Goal: Task Accomplishment & Management: Manage account settings

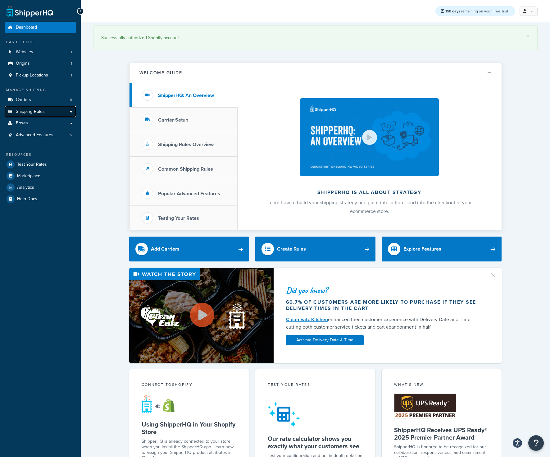
click at [38, 111] on span "Shipping Rules" at bounding box center [30, 111] width 29 height 5
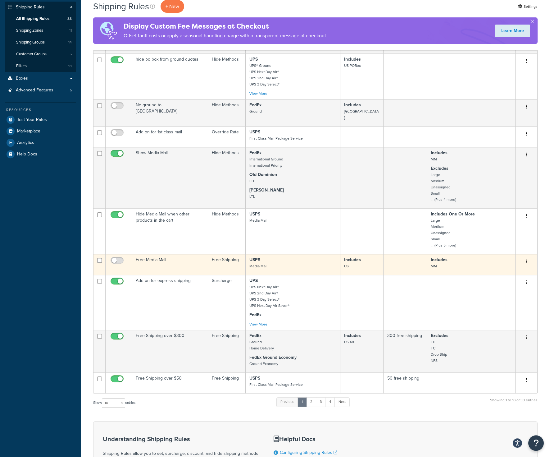
scroll to position [106, 0]
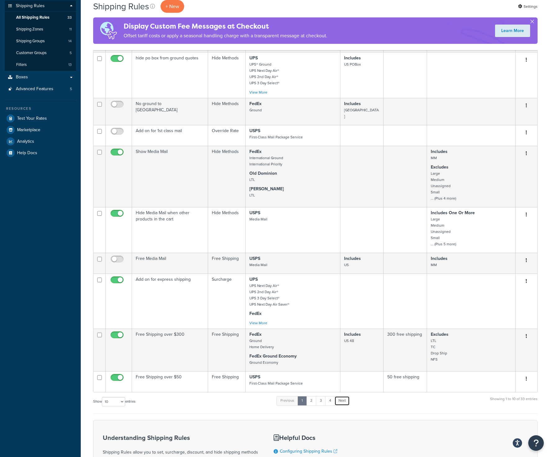
click at [345, 396] on link "Next" at bounding box center [342, 400] width 15 height 9
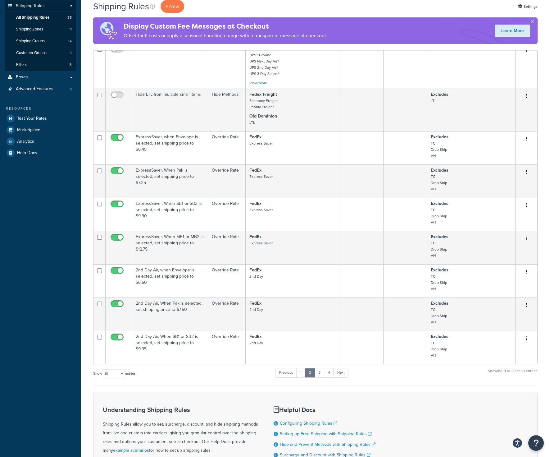
click at [345, 396] on div "Understanding Shipping Rules Shipping Rules allow you to set, surcharge, discou…" at bounding box center [315, 448] width 445 height 112
click at [345, 375] on link "Next" at bounding box center [340, 372] width 15 height 9
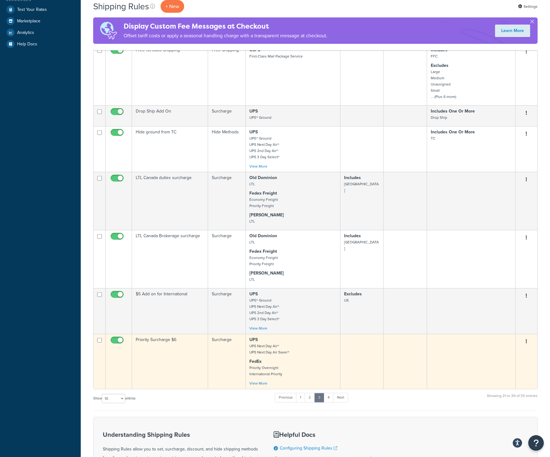
scroll to position [218, 0]
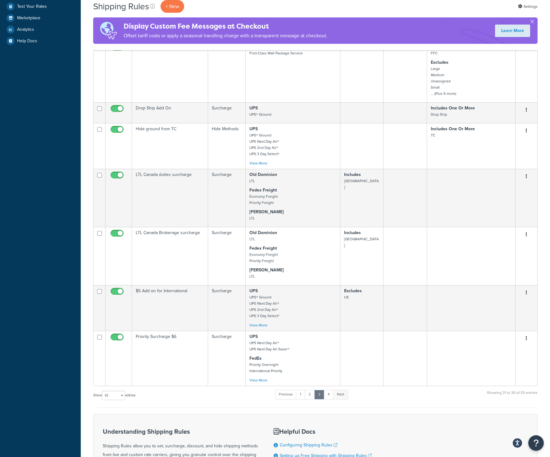
click at [342, 394] on link "Next" at bounding box center [340, 394] width 15 height 9
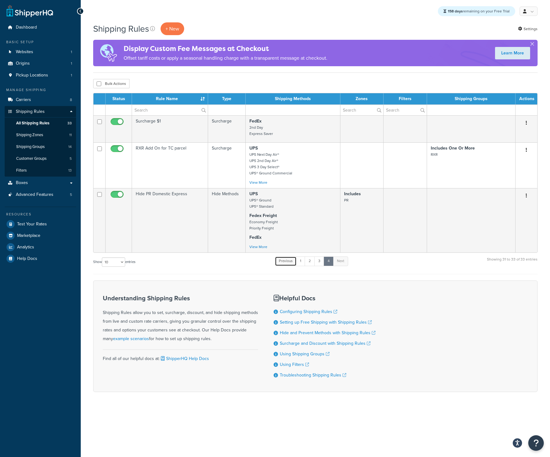
click at [288, 261] on link "Previous" at bounding box center [286, 260] width 22 height 9
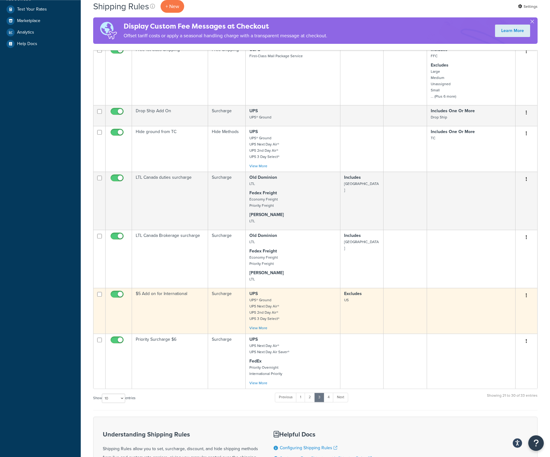
scroll to position [264, 0]
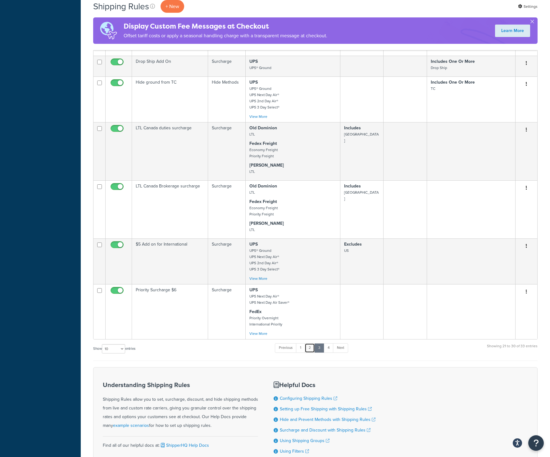
click at [310, 348] on link "2" at bounding box center [310, 347] width 10 height 9
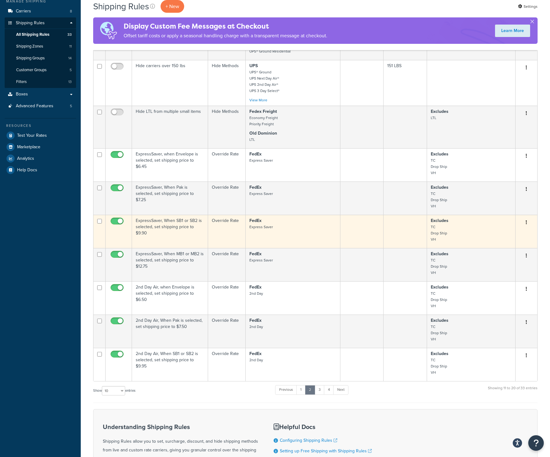
scroll to position [106, 0]
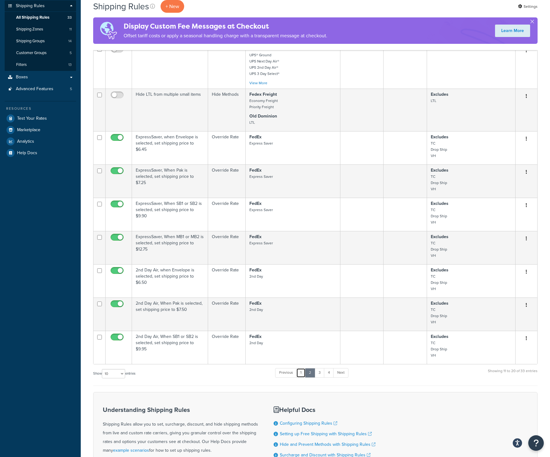
click at [302, 374] on link "1" at bounding box center [301, 372] width 9 height 9
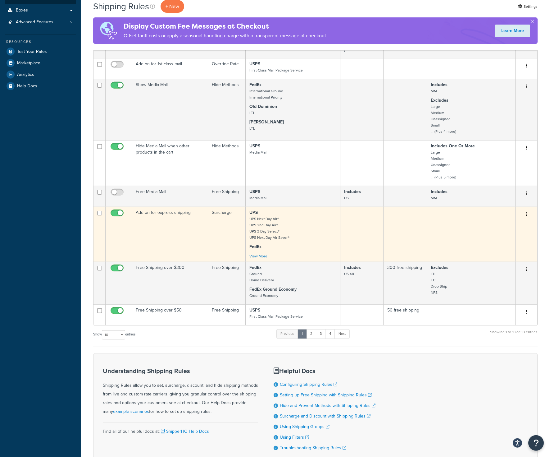
scroll to position [211, 0]
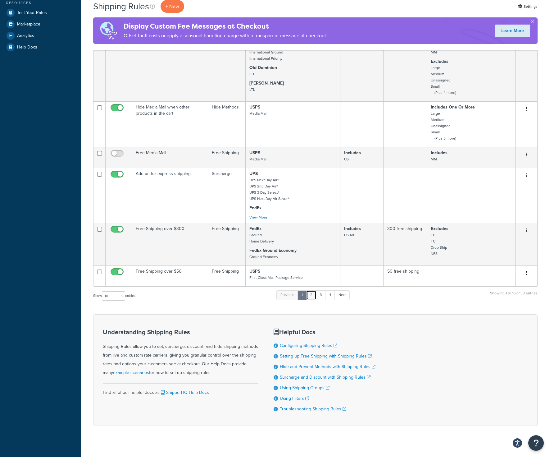
click at [314, 291] on link "2" at bounding box center [311, 294] width 10 height 9
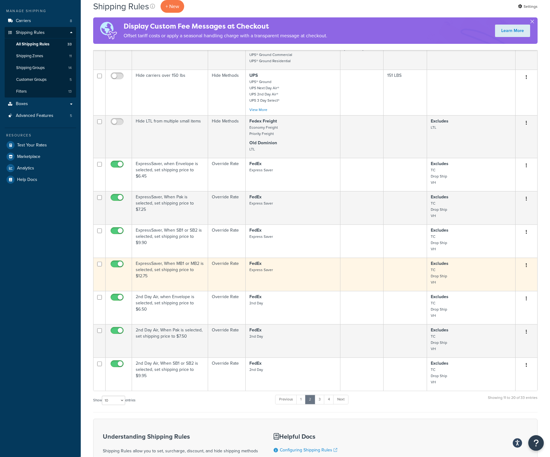
scroll to position [159, 0]
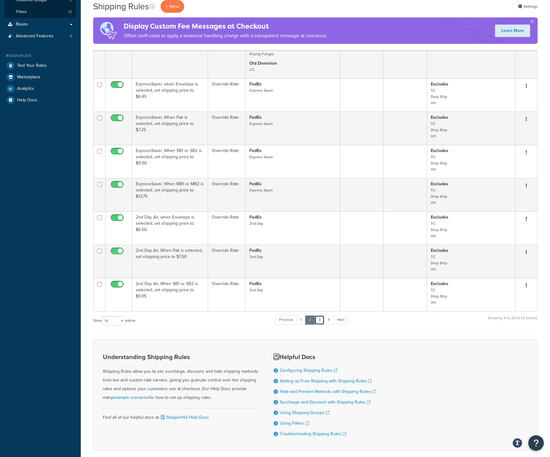
click at [322, 321] on link "3" at bounding box center [320, 319] width 10 height 9
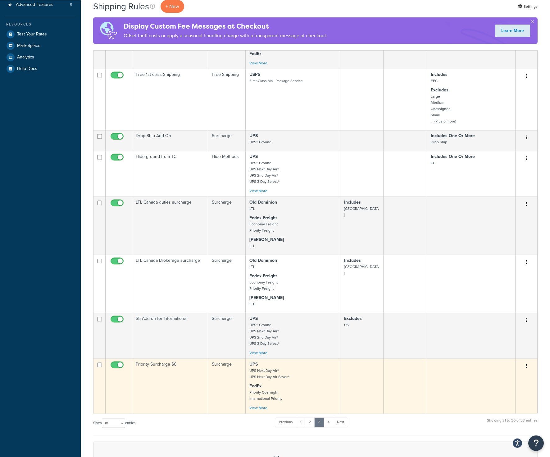
scroll to position [211, 0]
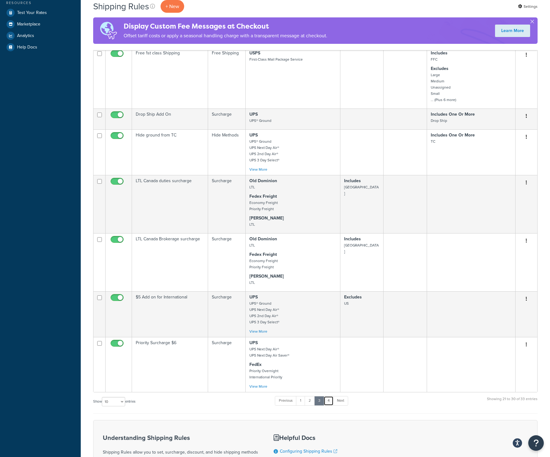
click at [329, 402] on link "4" at bounding box center [329, 400] width 10 height 9
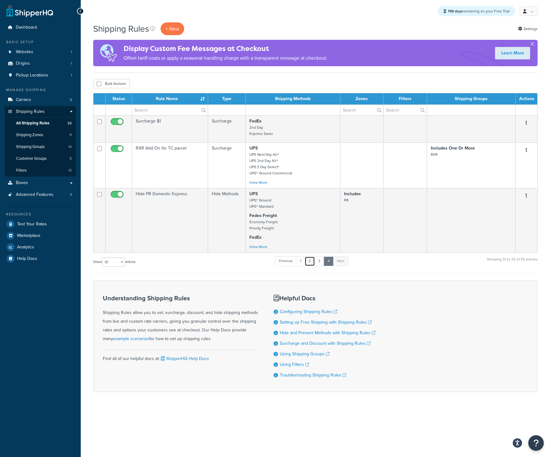
click at [313, 263] on link "2" at bounding box center [310, 260] width 10 height 9
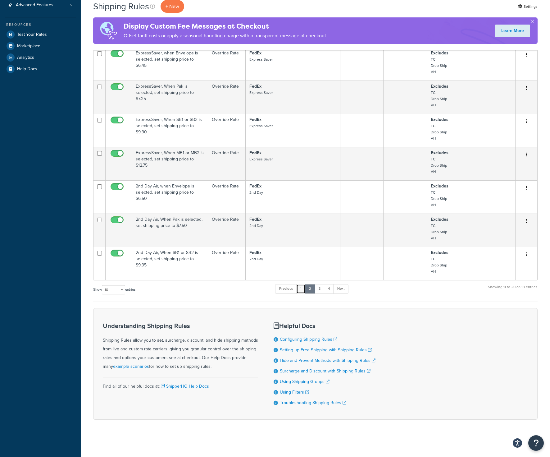
click at [302, 289] on link "1" at bounding box center [301, 288] width 9 height 9
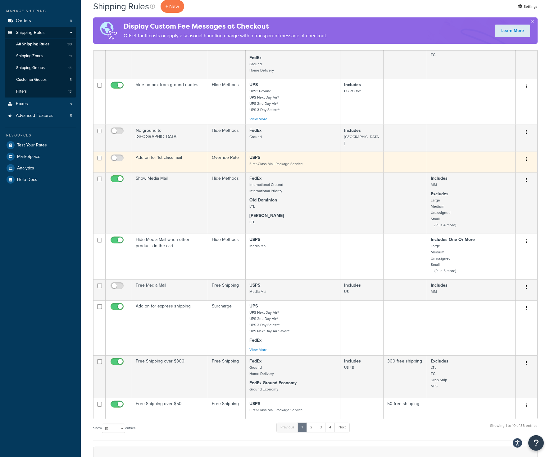
scroll to position [159, 0]
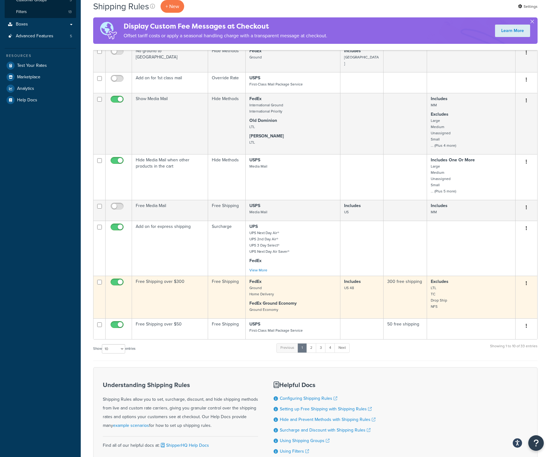
click at [170, 276] on td "Free Shipping over $300" at bounding box center [170, 297] width 76 height 43
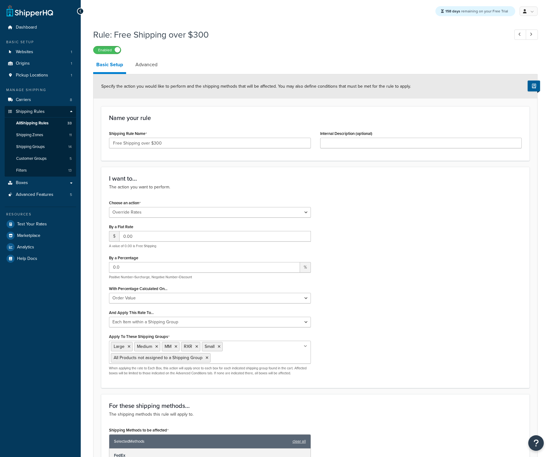
select select "OVERRIDE"
select select "ITEM"
click at [159, 69] on link "Advanced" at bounding box center [146, 64] width 28 height 15
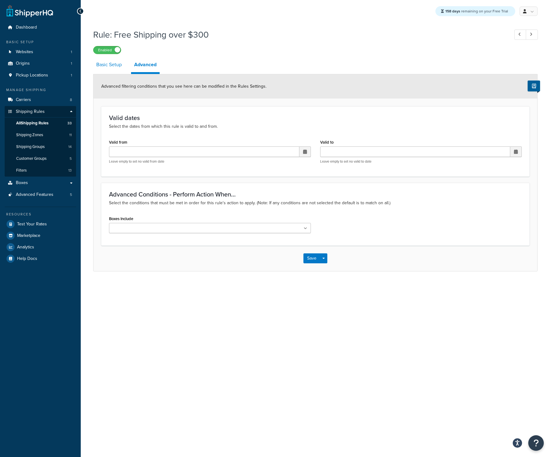
click at [113, 65] on link "Basic Setup" at bounding box center [109, 64] width 32 height 15
select select "OVERRIDE"
select select "ITEM"
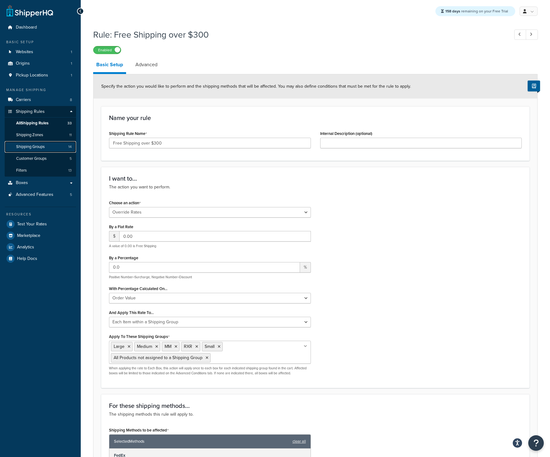
click at [33, 149] on span "Shipping Groups" at bounding box center [30, 146] width 29 height 5
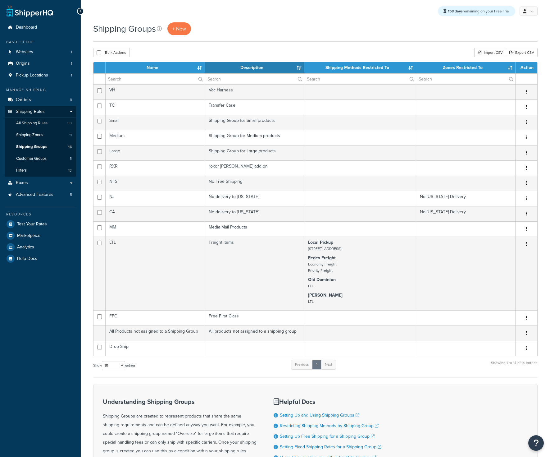
select select "15"
